Goal: Check status: Check status

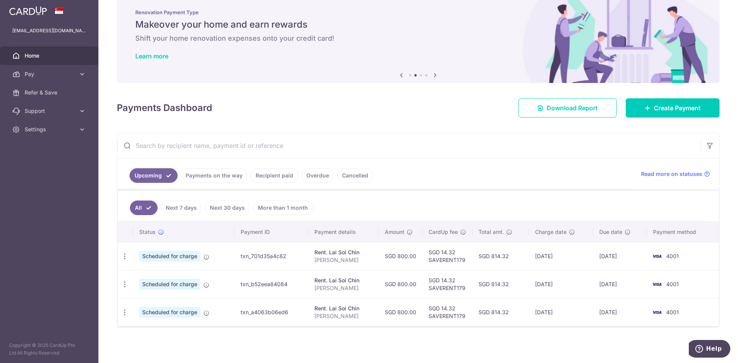
scroll to position [16, 0]
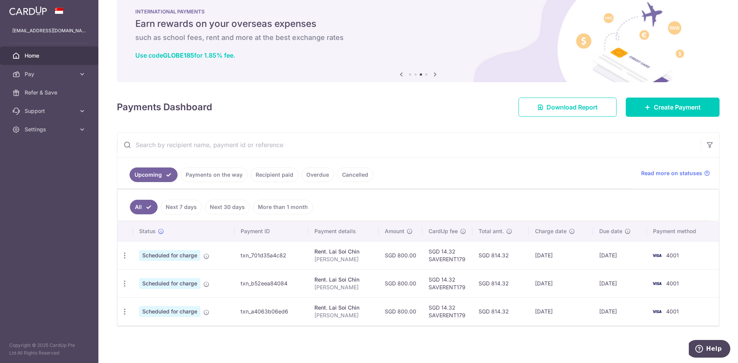
click at [654, 255] on img at bounding box center [657, 255] width 15 height 9
click at [559, 259] on td "08/10/2025" at bounding box center [561, 256] width 64 height 28
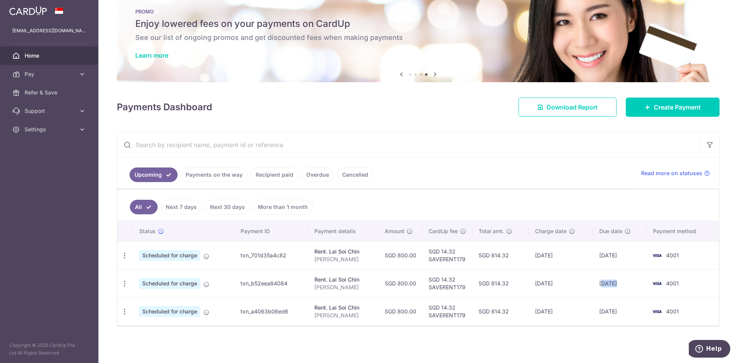
drag, startPoint x: 612, startPoint y: 281, endPoint x: 600, endPoint y: 284, distance: 12.2
click at [600, 284] on td "13/11/2025" at bounding box center [620, 284] width 54 height 28
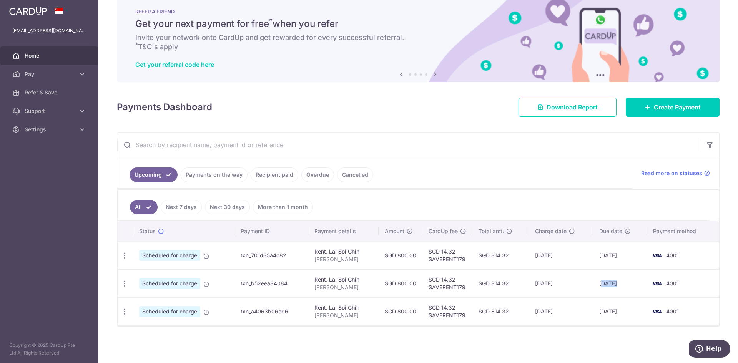
click at [600, 284] on td "13/11/2025" at bounding box center [620, 284] width 54 height 28
click at [608, 257] on td "13/10/2025" at bounding box center [620, 256] width 54 height 28
click at [612, 267] on td "13/10/2025" at bounding box center [620, 256] width 54 height 28
click at [597, 307] on td "13/12/2025" at bounding box center [620, 312] width 54 height 28
click at [600, 302] on td "13/12/2025" at bounding box center [620, 312] width 54 height 28
